Goal: Communication & Community: Answer question/provide support

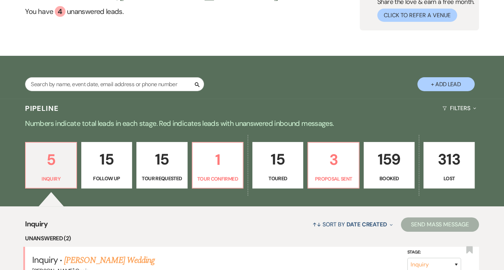
scroll to position [69, 0]
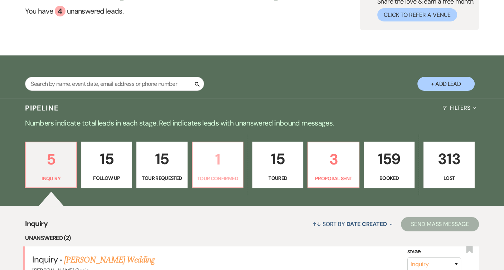
click at [228, 186] on link "1 Tour Confirmed" at bounding box center [218, 165] width 52 height 47
select select "4"
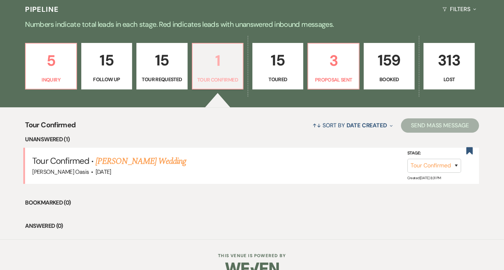
scroll to position [171, 0]
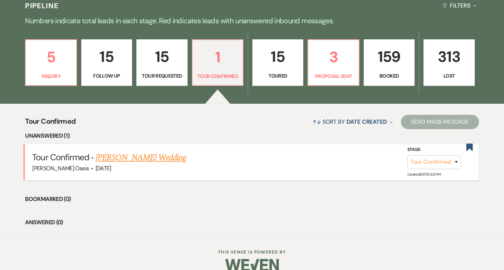
click at [157, 154] on link "[PERSON_NAME] Wedding" at bounding box center [141, 157] width 91 height 13
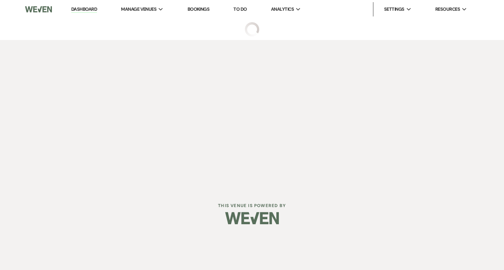
select select "4"
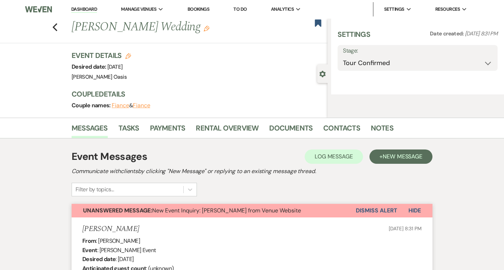
select select "5"
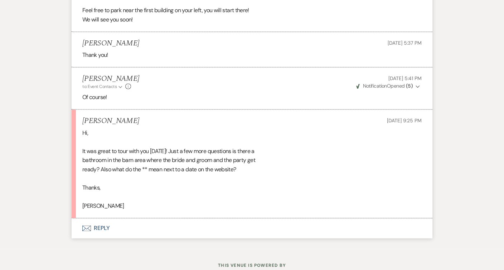
scroll to position [1076, 0]
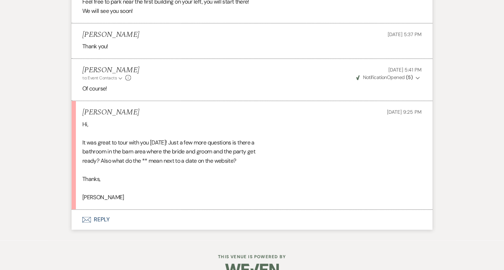
click at [167, 214] on button "Envelope Reply" at bounding box center [252, 220] width 361 height 20
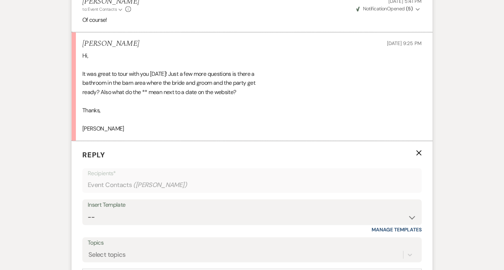
scroll to position [1133, 0]
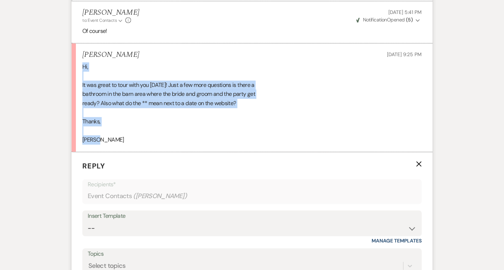
drag, startPoint x: 106, startPoint y: 134, endPoint x: 83, endPoint y: 60, distance: 78.3
click at [83, 62] on div "Hi, It was great to tour with you [DATE]! Just a few more questions is there a …" at bounding box center [251, 103] width 339 height 82
copy div "Hi, It was great to tour with you [DATE]! Just a few more questions is there a …"
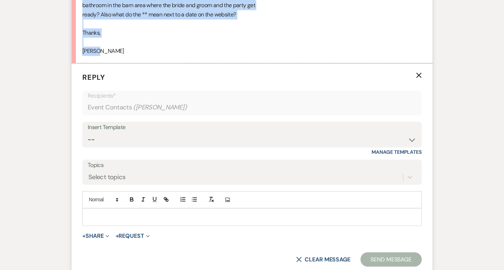
scroll to position [1226, 0]
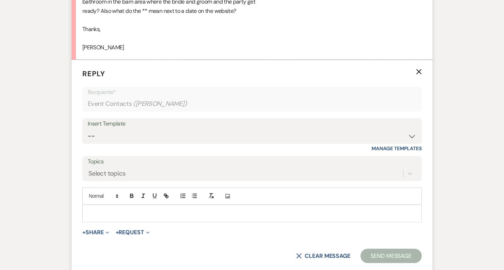
click at [165, 210] on p at bounding box center [252, 213] width 328 height 8
paste div
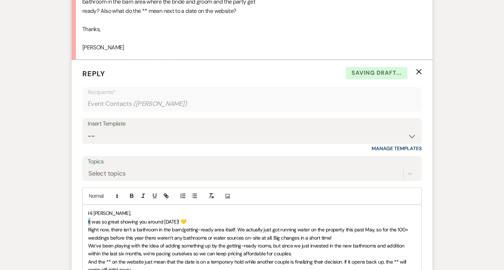
drag, startPoint x: 91, startPoint y: 214, endPoint x: 83, endPoint y: 214, distance: 7.5
click at [83, 214] on div "Hi [PERSON_NAME], It was so great showing you around [DATE]! 💛 Right now, there…" at bounding box center [252, 253] width 338 height 97
drag, startPoint x: 167, startPoint y: 216, endPoint x: 137, endPoint y: 215, distance: 29.7
click at [137, 218] on span "[PERSON_NAME] had a great time was so great showing you around [DATE]! 💛" at bounding box center [172, 221] width 168 height 6
click at [194, 218] on span "[PERSON_NAME] had a great time showing you around [DATE]! 💛" at bounding box center [158, 221] width 140 height 6
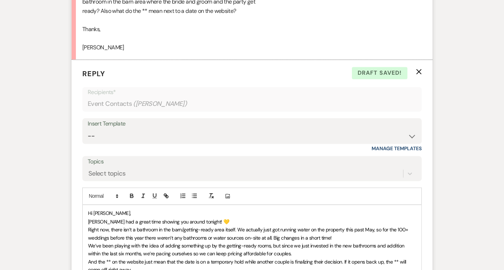
click at [217, 217] on p "[PERSON_NAME] had a great time showing you around tonight! 💛" at bounding box center [252, 221] width 328 height 8
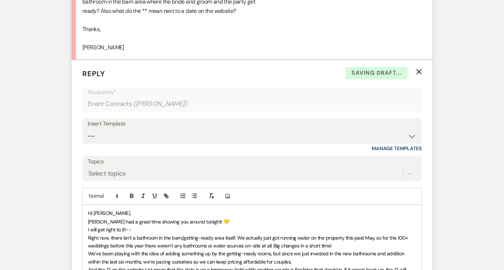
click at [87, 231] on div "Hi [PERSON_NAME] had a great time showing you around tonight! 💛 I will get righ…" at bounding box center [252, 257] width 338 height 105
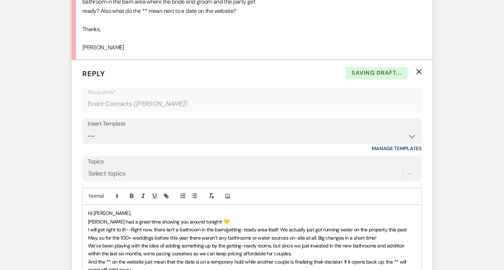
click at [217, 211] on p "Hi [PERSON_NAME]," at bounding box center [252, 213] width 328 height 8
click at [216, 211] on p "Hi [PERSON_NAME]," at bounding box center [252, 213] width 328 height 8
click at [217, 225] on p "I will get right to it!--Right now, there isn’t a bathroom in the barn/getting-…" at bounding box center [252, 233] width 328 height 16
click at [221, 209] on p "Hi [PERSON_NAME]," at bounding box center [252, 213] width 328 height 8
click at [222, 217] on p "[PERSON_NAME] had a great time showing you around tonight! 💛" at bounding box center [252, 221] width 328 height 8
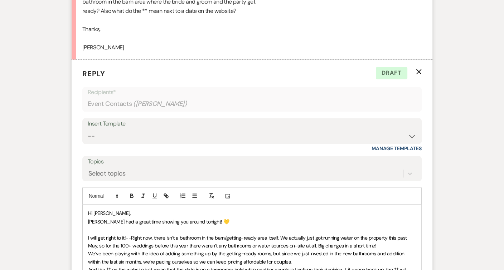
click at [225, 234] on span "I will get right to it!--Right now, there isn’t a bathroom in the barn/getting-…" at bounding box center [248, 241] width 320 height 14
click at [299, 238] on span "I will get right to it!--Right now, there isn’t a bathroom in the getting-ready…" at bounding box center [251, 241] width 326 height 14
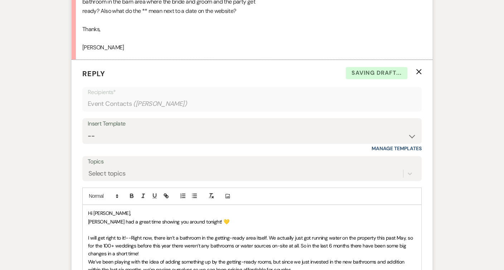
click at [142, 246] on p "I will get right to it!--Right now, there isn’t a bathroom in the getting-ready…" at bounding box center [252, 246] width 328 height 24
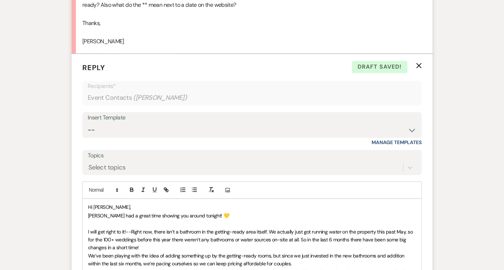
scroll to position [1233, 0]
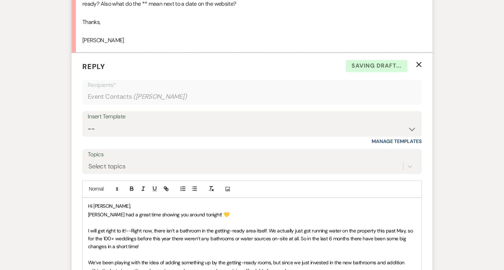
click at [91, 259] on span "We’ve been playing with the idea of adding something up by the getting-ready ro…" at bounding box center [246, 266] width 317 height 14
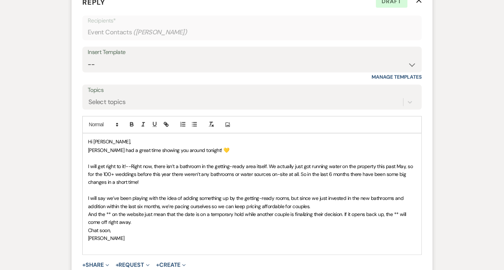
scroll to position [1308, 0]
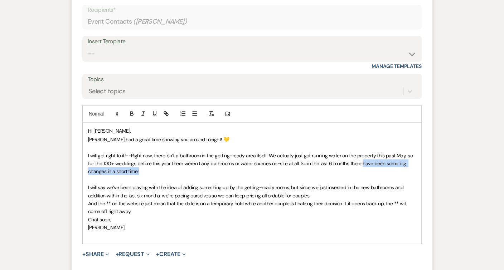
drag, startPoint x: 360, startPoint y: 157, endPoint x: 300, endPoint y: 160, distance: 59.4
click at [300, 160] on p "I will get right to it!--Right now, there isn’t a bathroom in the getting-ready…" at bounding box center [252, 163] width 328 height 24
drag, startPoint x: 358, startPoint y: 156, endPoint x: 308, endPoint y: 155, distance: 50.1
click at [308, 155] on span "I will get right to it!--Right now, there isn’t a bathroom in the getting-ready…" at bounding box center [251, 163] width 326 height 23
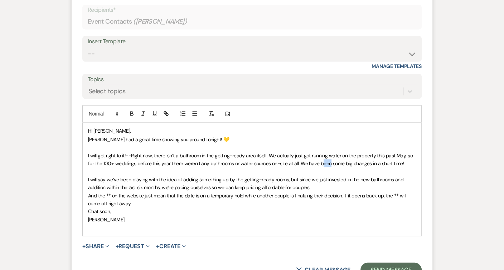
drag, startPoint x: 328, startPoint y: 157, endPoint x: 319, endPoint y: 157, distance: 9.7
click at [319, 157] on span "I will get right to it!--Right now, there isn’t a bathroom in the getting-ready…" at bounding box center [251, 159] width 326 height 14
click at [370, 153] on span "I will get right to it!--Right now, there isn’t a bathroom in the getting-ready…" at bounding box center [251, 159] width 326 height 14
click at [288, 176] on span "I will say we’ve been playing with the idea of adding something up by the getti…" at bounding box center [246, 183] width 317 height 14
click at [330, 176] on span "I will say we’ve been playing with the idea of adding something up by the getti…" at bounding box center [249, 183] width 323 height 14
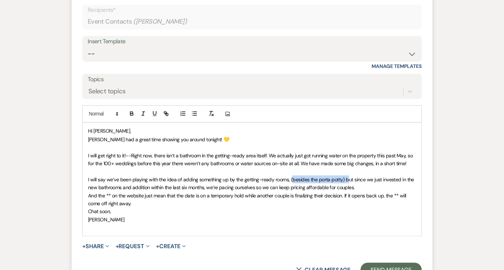
drag, startPoint x: 344, startPoint y: 170, endPoint x: 290, endPoint y: 172, distance: 54.8
click at [290, 176] on span "I will say we’ve been playing with the idea of adding something up by the getti…" at bounding box center [251, 183] width 327 height 14
click at [145, 110] on icon "button" at bounding box center [143, 113] width 6 height 6
click at [187, 159] on span "I will get right to it!--Right now, there isn’t a bathroom in the getting-ready…" at bounding box center [251, 159] width 326 height 14
click at [362, 178] on p "I will say we’ve been playing with the idea of adding something up by the getti…" at bounding box center [252, 183] width 328 height 16
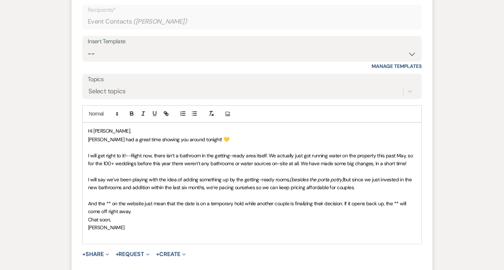
click at [92, 200] on span "And the ** on the website just mean that the date is on a temporary hold while …" at bounding box center [247, 207] width 319 height 14
click at [152, 200] on span "As far as the ** on the website just mean that the date is on a temporary hold …" at bounding box center [249, 207] width 322 height 14
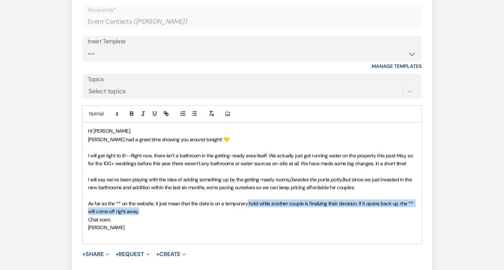
drag, startPoint x: 143, startPoint y: 204, endPoint x: 245, endPoint y: 194, distance: 103.1
click at [245, 199] on p "As far as the ** on the website, it just mean that the date is on a temporary h…" at bounding box center [252, 207] width 328 height 16
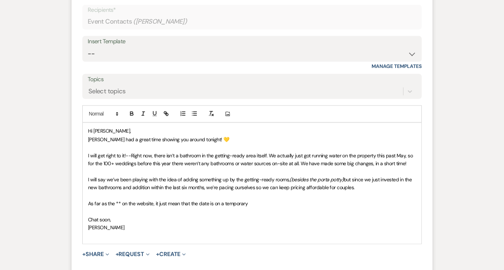
click at [242, 200] on span "As far as the ** on the website, it just mean that the date is on a temporary" at bounding box center [168, 203] width 160 height 6
drag, startPoint x: 253, startPoint y: 198, endPoint x: 195, endPoint y: 197, distance: 57.2
click at [195, 199] on p "As far as the ** on the website, it just mean that the date is on a temporary" at bounding box center [252, 203] width 328 height 8
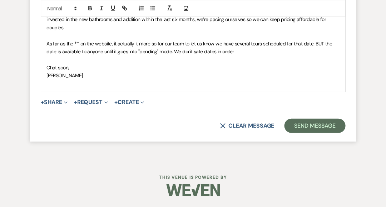
scroll to position [1529, 0]
drag, startPoint x: 68, startPoint y: 117, endPoint x: 34, endPoint y: 117, distance: 33.3
click at [132, 55] on span "As far as the ** on the website, it actually it more so for our team to let us …" at bounding box center [190, 47] width 287 height 14
click at [308, 55] on span "As far as the ** on the website, it actually is more so for our team to let us …" at bounding box center [191, 47] width 288 height 14
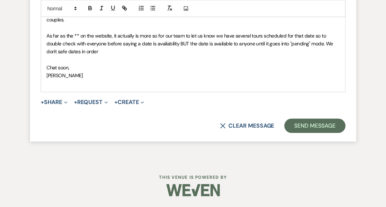
click at [157, 55] on span "As far as the ** on the website, it actually is more so for our team to let us …" at bounding box center [191, 44] width 288 height 23
drag, startPoint x: 309, startPoint y: 124, endPoint x: 309, endPoint y: 131, distance: 6.4
click at [309, 56] on p "As far as the ** on the website, it actually is more so for our team to let us …" at bounding box center [193, 44] width 293 height 24
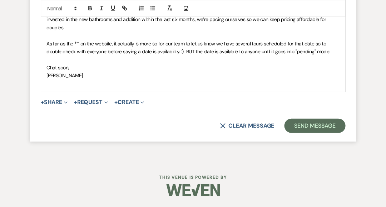
drag, startPoint x: 162, startPoint y: 125, endPoint x: 332, endPoint y: 124, distance: 169.9
click at [332, 56] on p "As far as the ** on the website, it actually is more so for our team to let us …" at bounding box center [193, 48] width 293 height 16
click at [87, 11] on icon "button" at bounding box center [90, 8] width 6 height 6
click at [142, 55] on span "As far as the ** on the website, it actually is more so for our team to let us …" at bounding box center [187, 47] width 281 height 14
click at [330, 56] on p "As far as the ** on the website, it actually is more so for our team to let us …" at bounding box center [193, 48] width 293 height 16
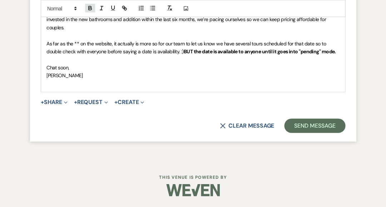
click at [89, 8] on icon "button" at bounding box center [90, 7] width 3 height 2
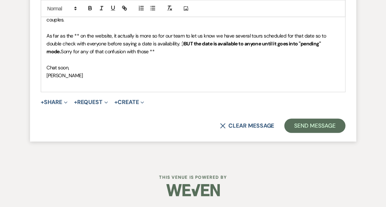
click at [48, 64] on p at bounding box center [193, 60] width 293 height 8
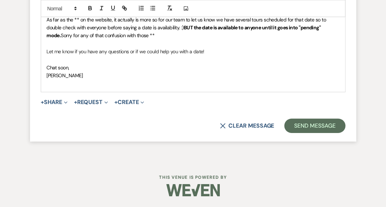
scroll to position [1609, 0]
click at [298, 133] on button "Send Message" at bounding box center [314, 126] width 61 height 14
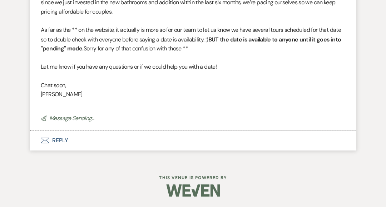
scroll to position [1519, 0]
